Goal: Check status: Verify the current state of an ongoing process or item

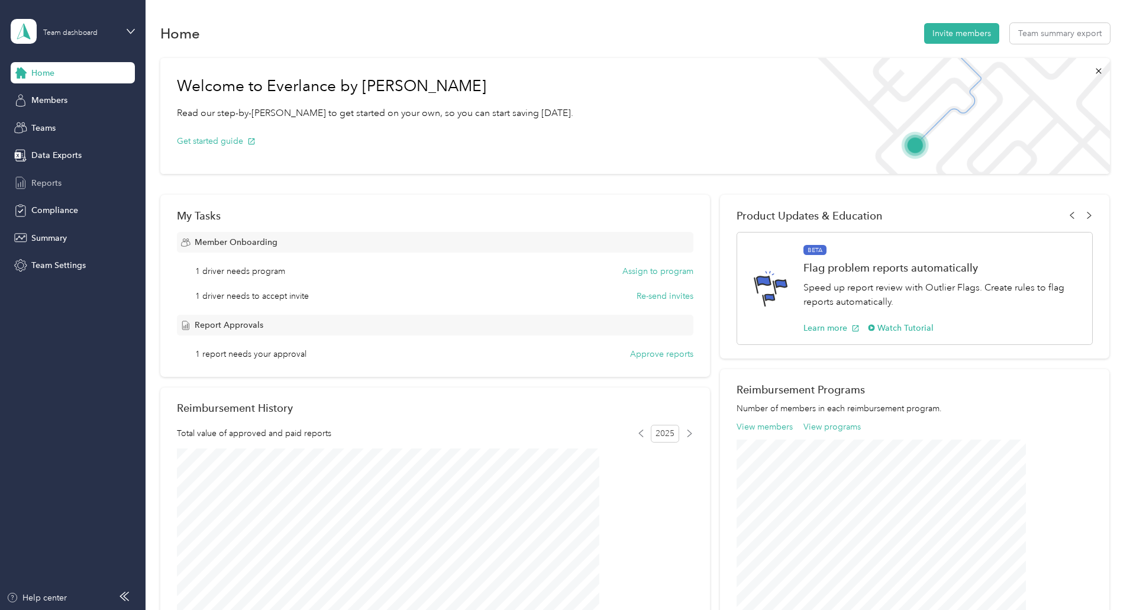
click at [56, 179] on span "Reports" at bounding box center [46, 183] width 30 height 12
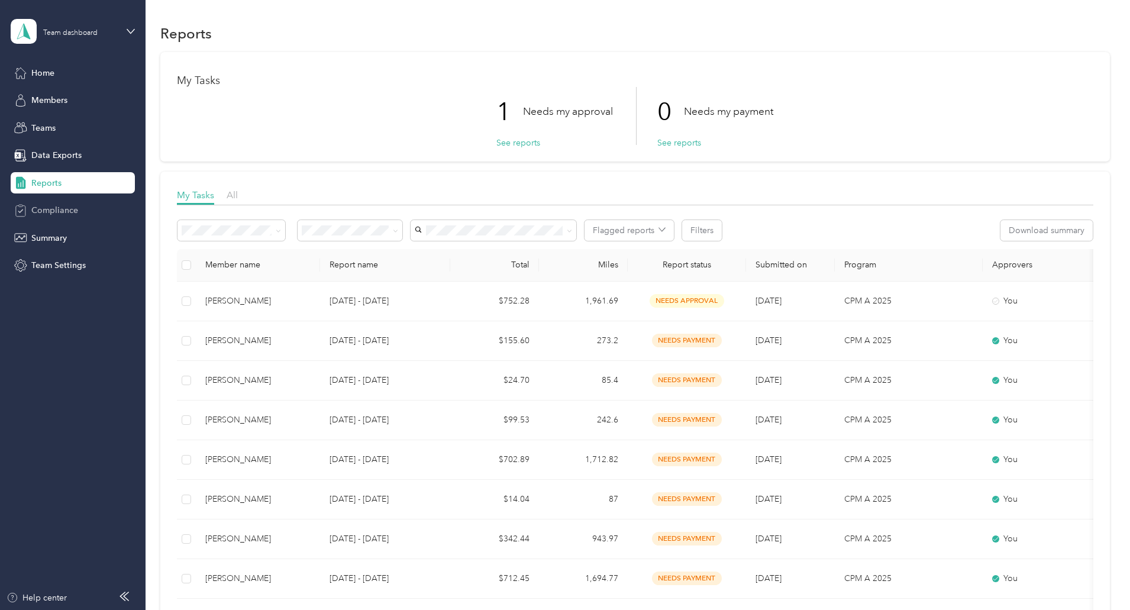
click at [62, 208] on span "Compliance" at bounding box center [54, 210] width 47 height 12
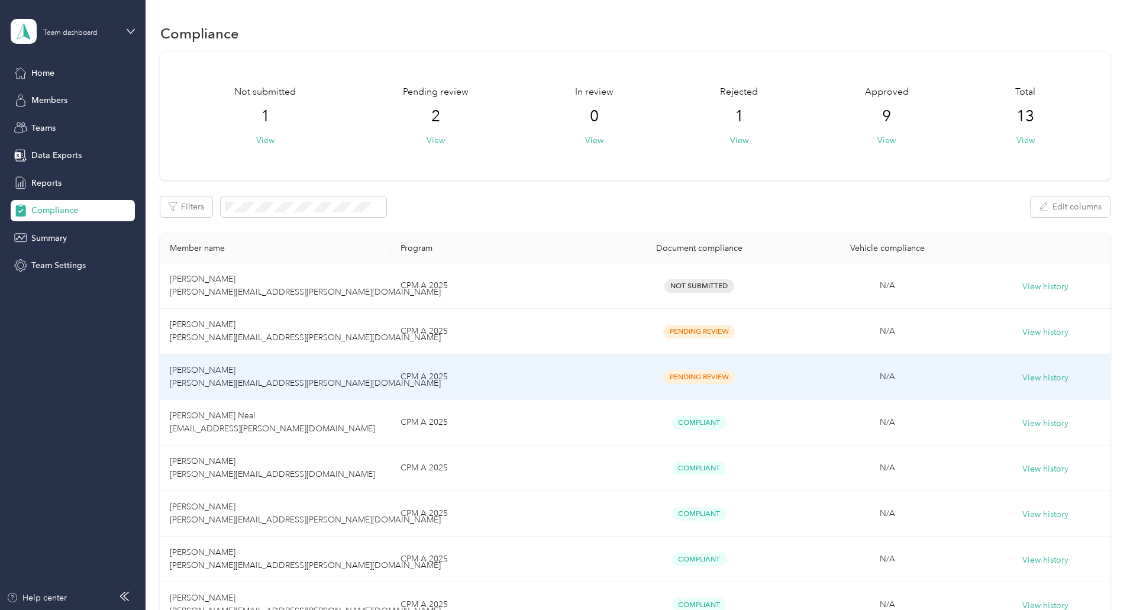
click at [691, 373] on span "Pending Review" at bounding box center [699, 377] width 72 height 14
